Goal: Find specific page/section: Find specific page/section

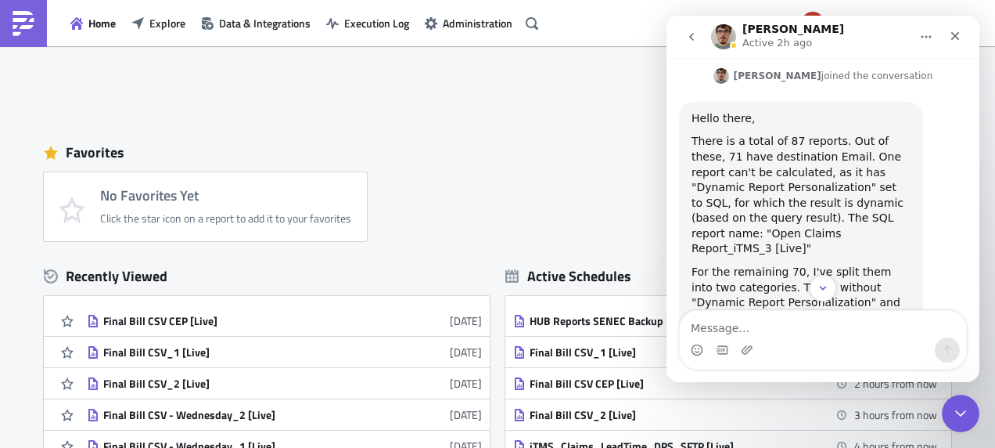
scroll to position [366, 0]
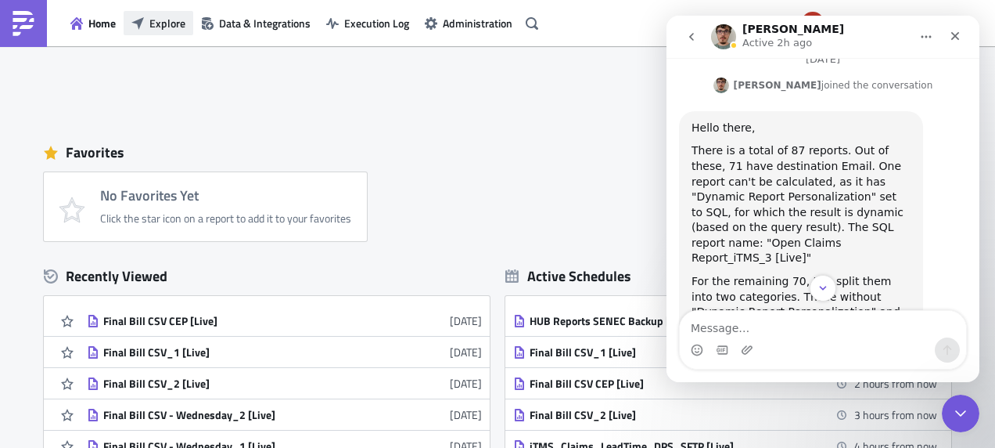
click at [156, 18] on span "Explore" at bounding box center [167, 23] width 36 height 16
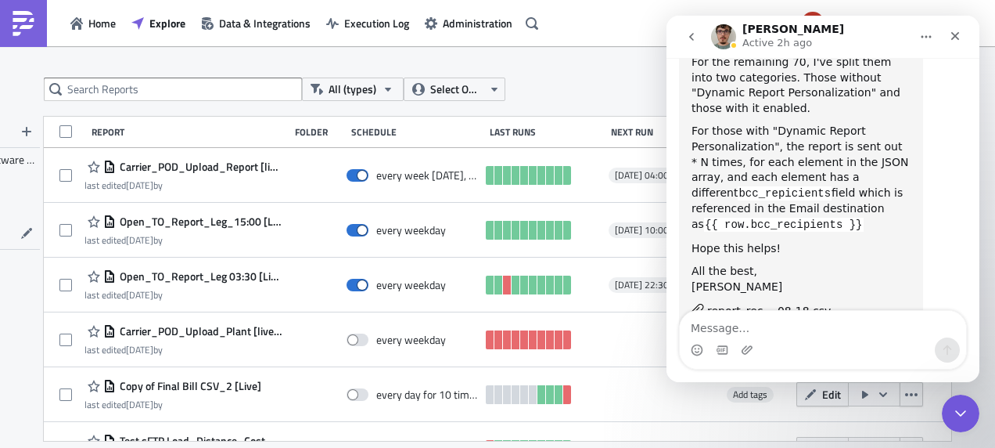
scroll to position [601, 0]
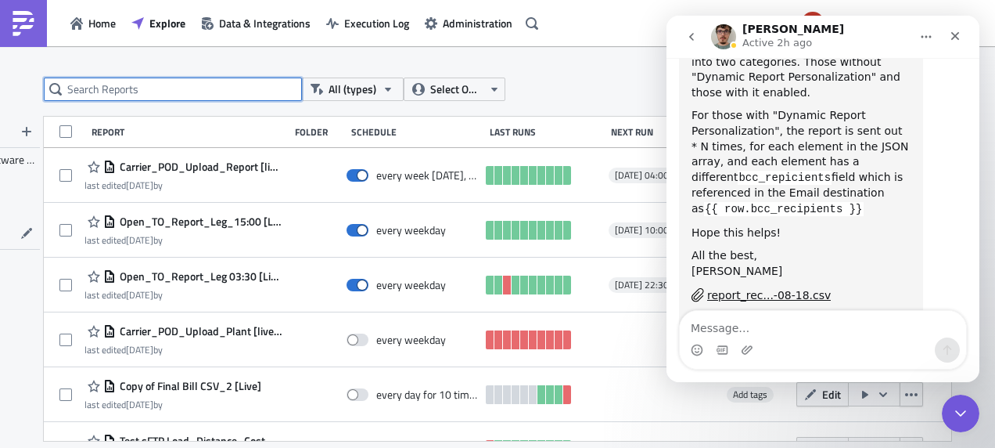
click at [234, 87] on input "text" at bounding box center [173, 88] width 258 height 23
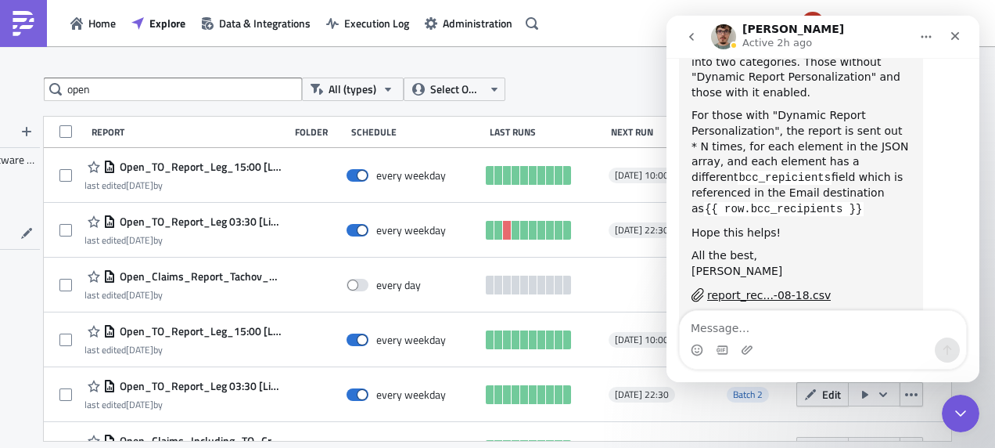
click at [595, 77] on div "open All (types) Select Owner New FOLDERS 4flow Software KAM TAGS Batch 4 Batch…" at bounding box center [497, 248] width 995 height 404
click at [142, 88] on input "open" at bounding box center [173, 88] width 258 height 23
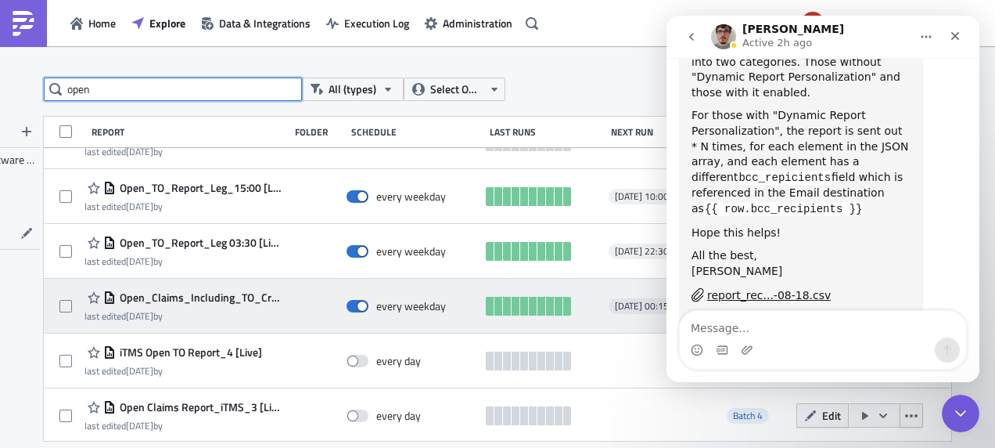
scroll to position [156, 0]
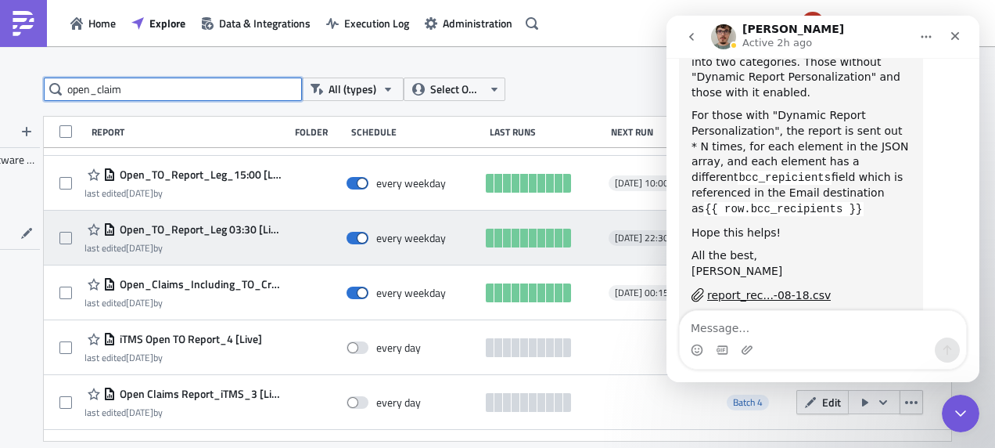
type input "open_claim"
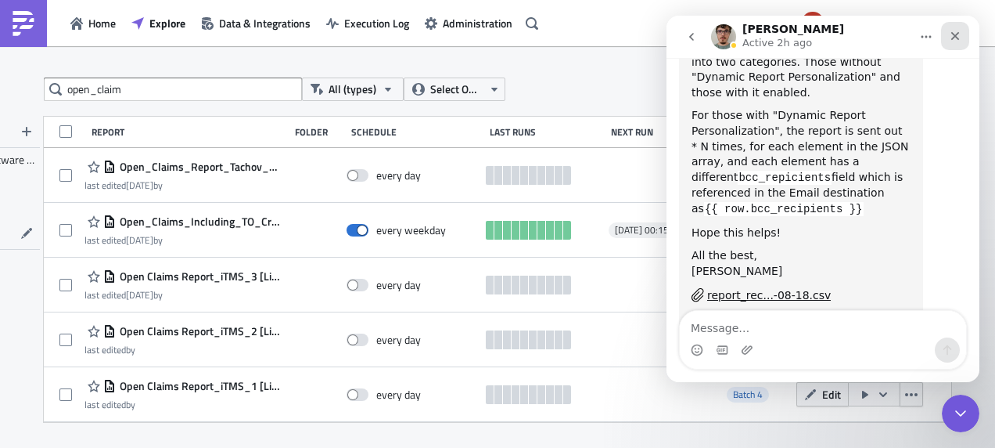
click at [950, 38] on icon "Close" at bounding box center [955, 36] width 13 height 13
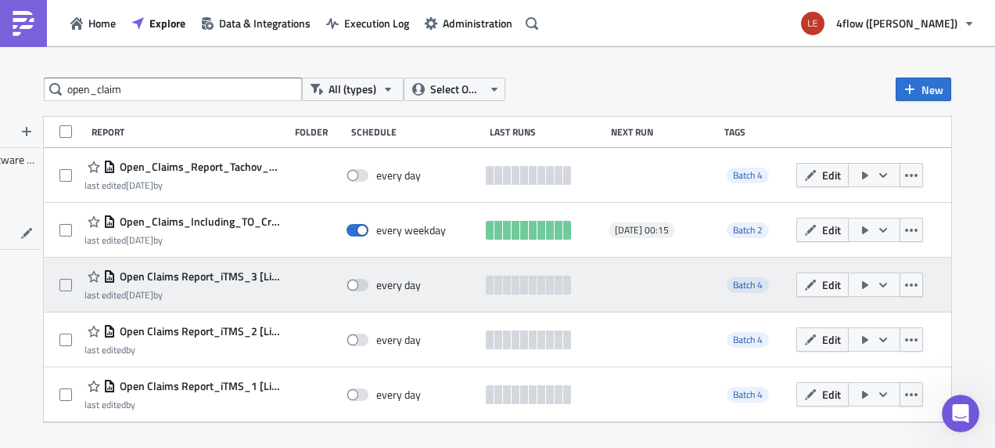
scroll to position [601, 0]
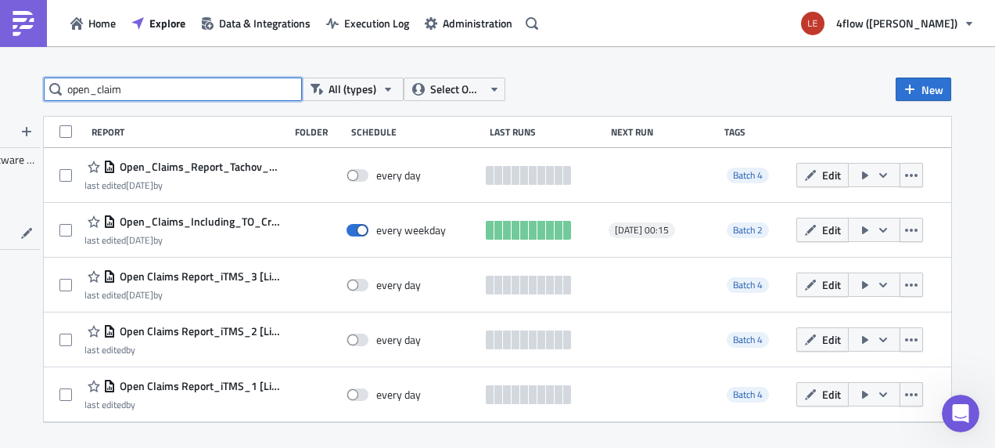
drag, startPoint x: 182, startPoint y: 86, endPoint x: 0, endPoint y: 102, distance: 182.2
click at [0, 101] on html "Home Explore Data & Integrations Execution Log Administration 4flow (Lear) open…" at bounding box center [497, 225] width 995 height 450
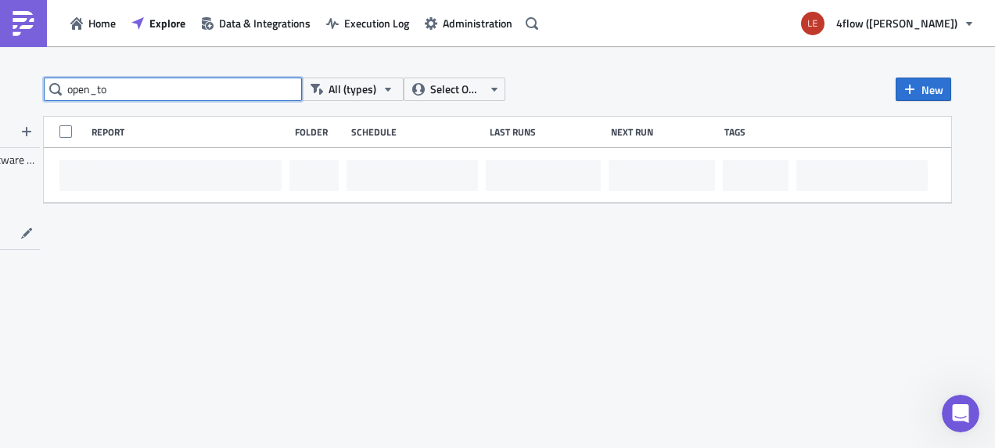
type input "open_to"
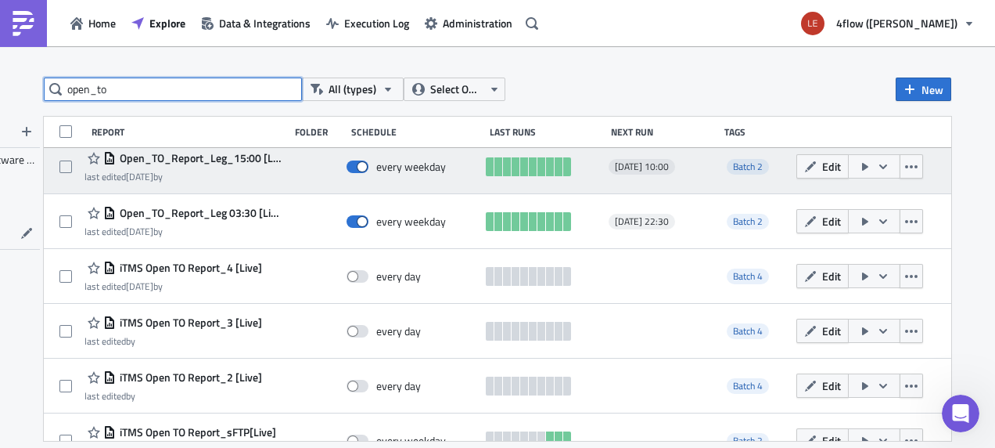
scroll to position [200, 0]
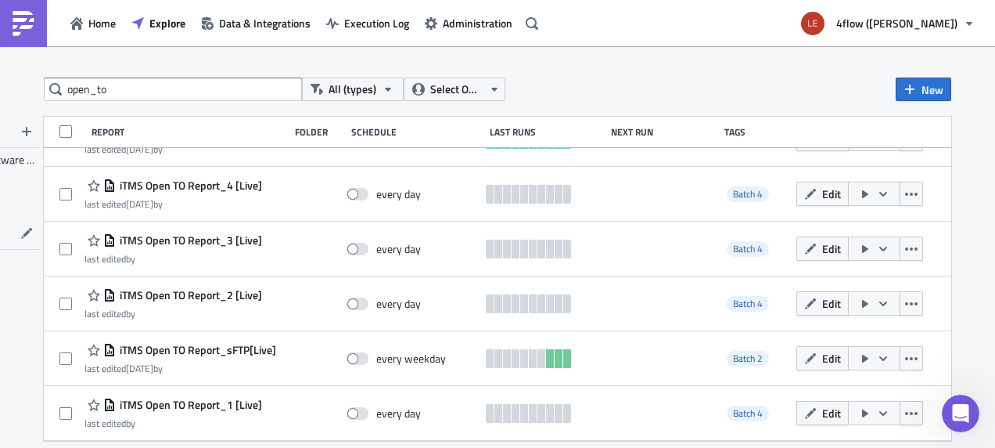
click at [581, 91] on div "open_to All (types) Select Owner New" at bounding box center [498, 88] width 908 height 23
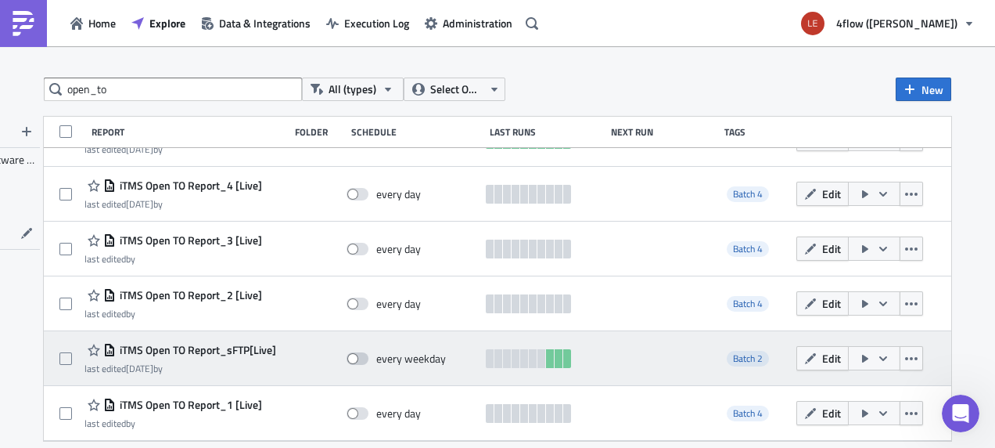
click at [351, 355] on span at bounding box center [358, 358] width 22 height 13
click at [351, 355] on input "checkbox" at bounding box center [355, 359] width 10 height 10
checkbox input "true"
click at [905, 361] on icon "button" at bounding box center [911, 358] width 13 height 13
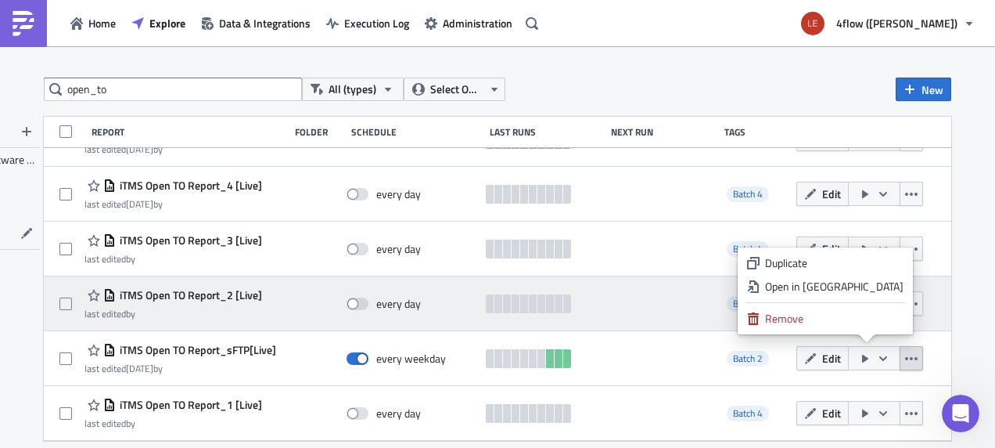
click at [860, 291] on div "Open in New Tab" at bounding box center [834, 287] width 138 height 16
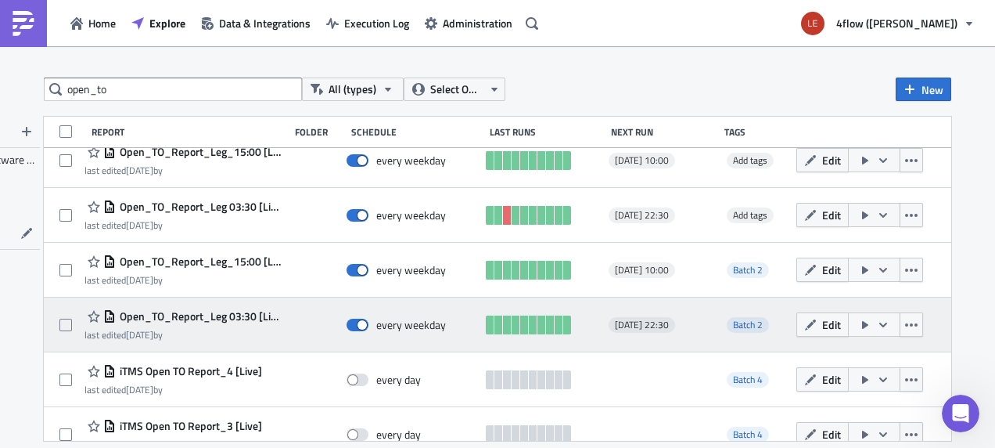
scroll to position [0, 0]
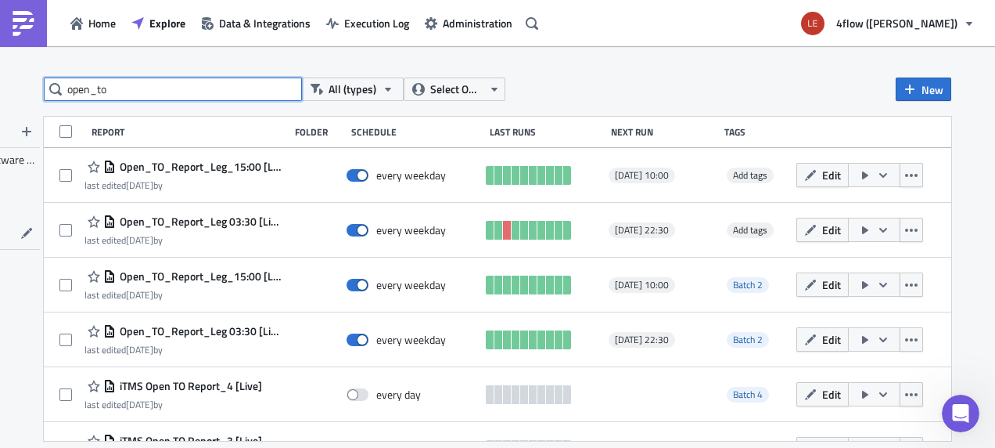
click at [151, 80] on input "open_to" at bounding box center [173, 88] width 258 height 23
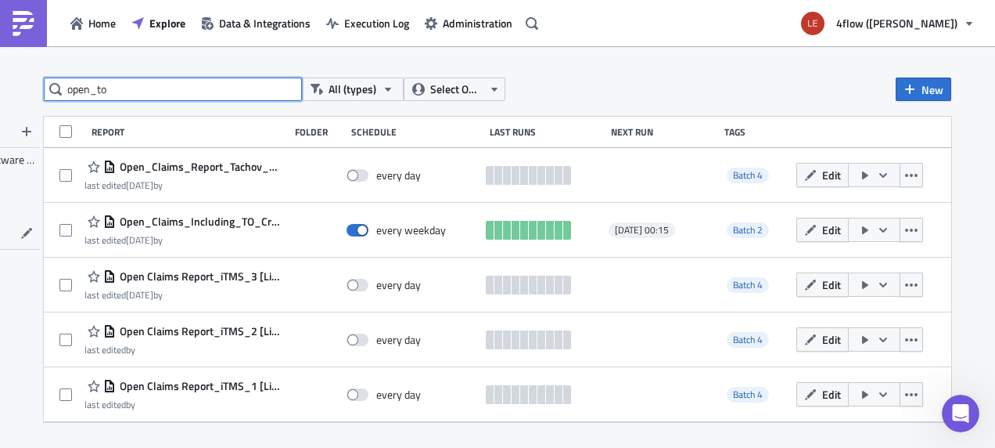
type input "open_to"
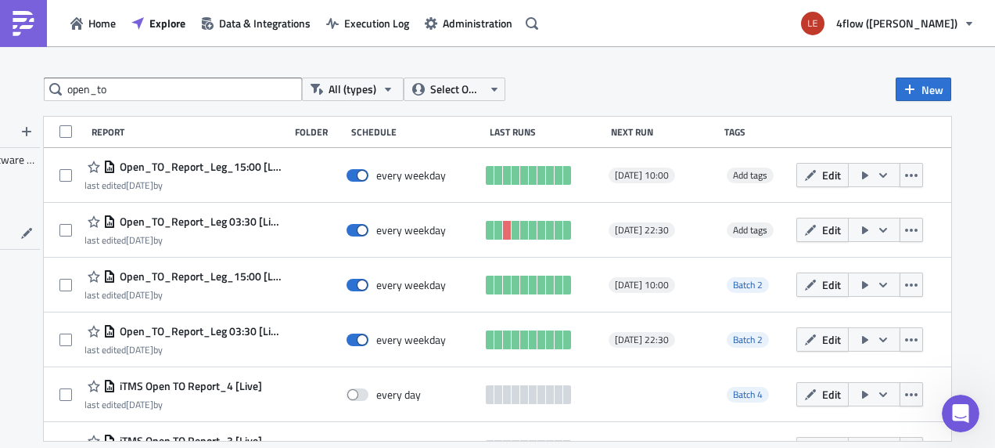
scroll to position [642, 0]
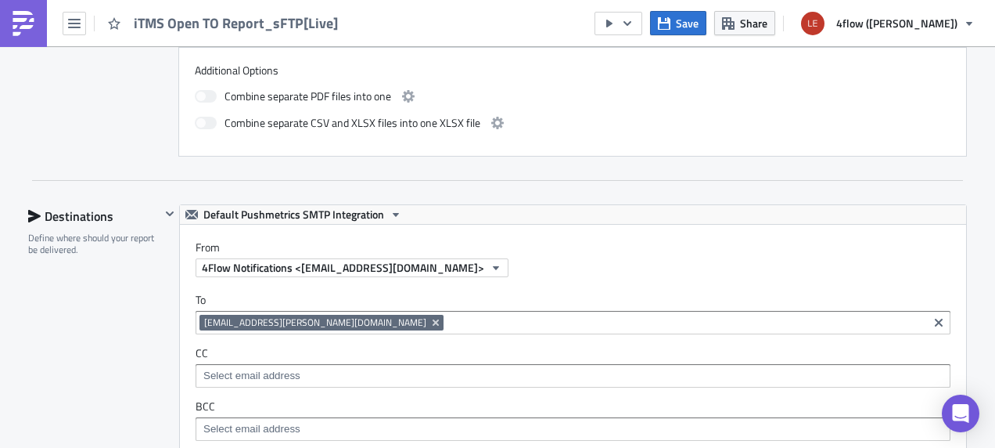
scroll to position [620, 0]
